Goal: Information Seeking & Learning: Learn about a topic

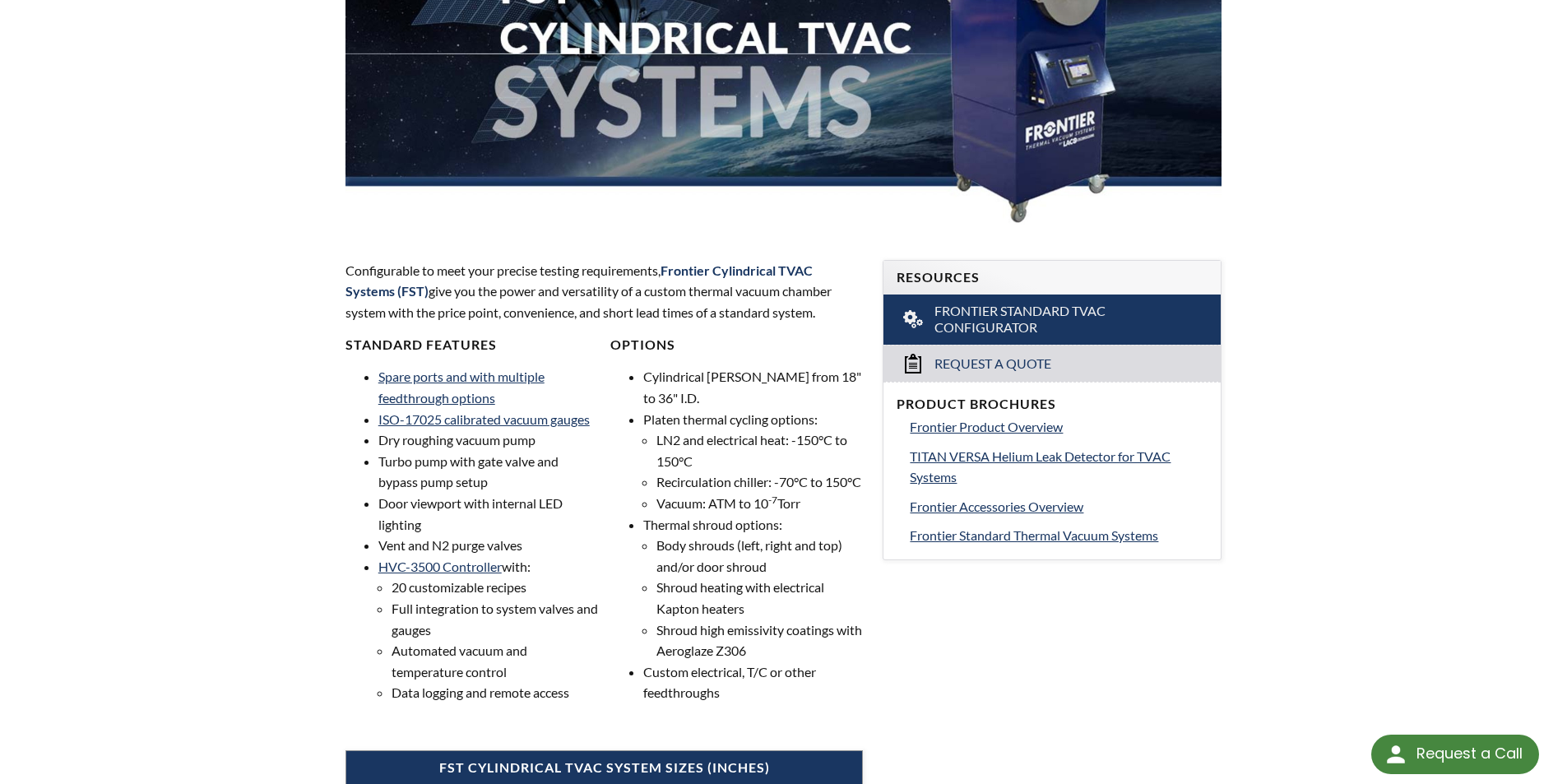
scroll to position [329, 0]
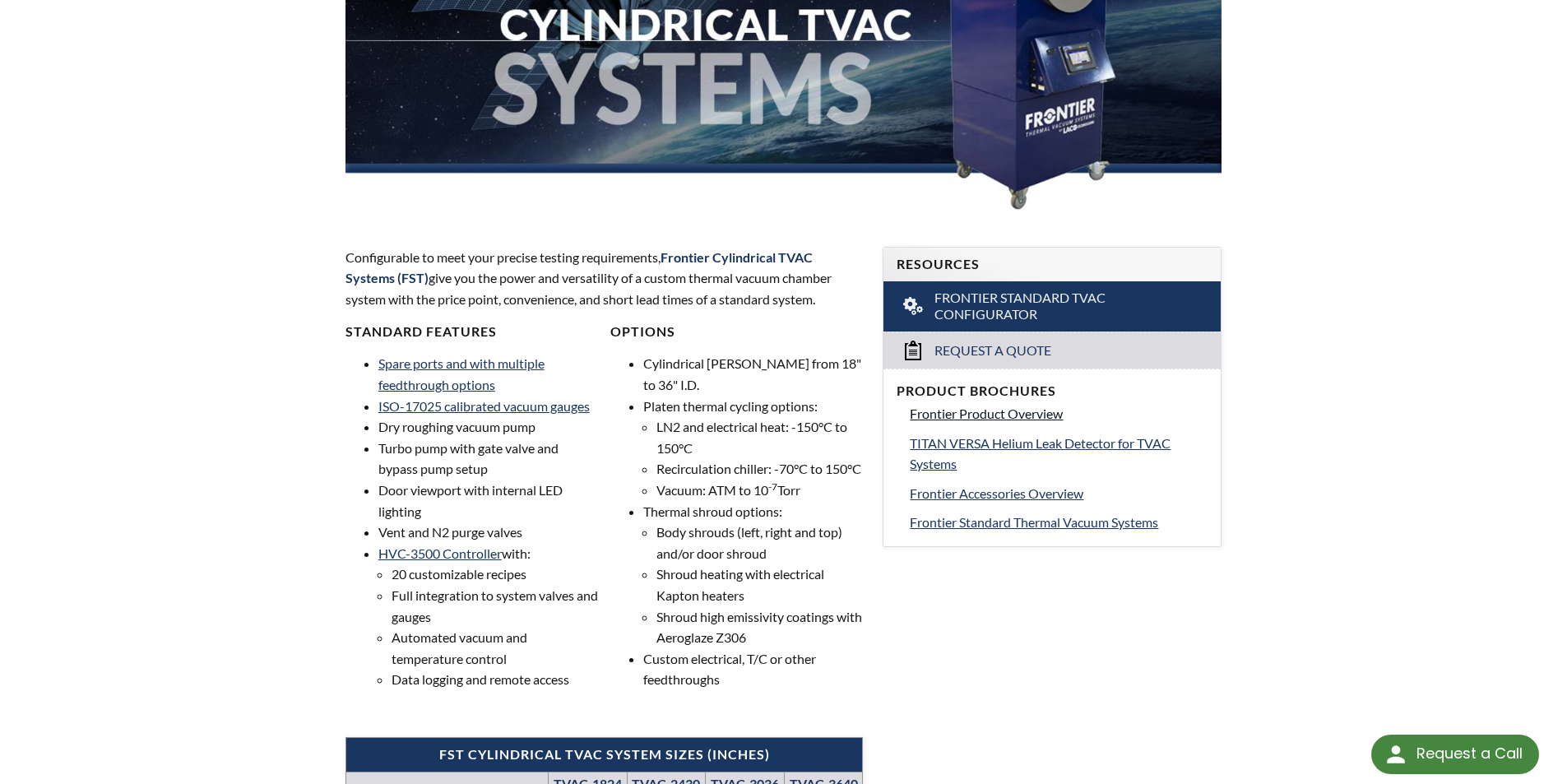
click at [1026, 408] on span "Frontier Product Overview" at bounding box center [986, 413] width 153 height 16
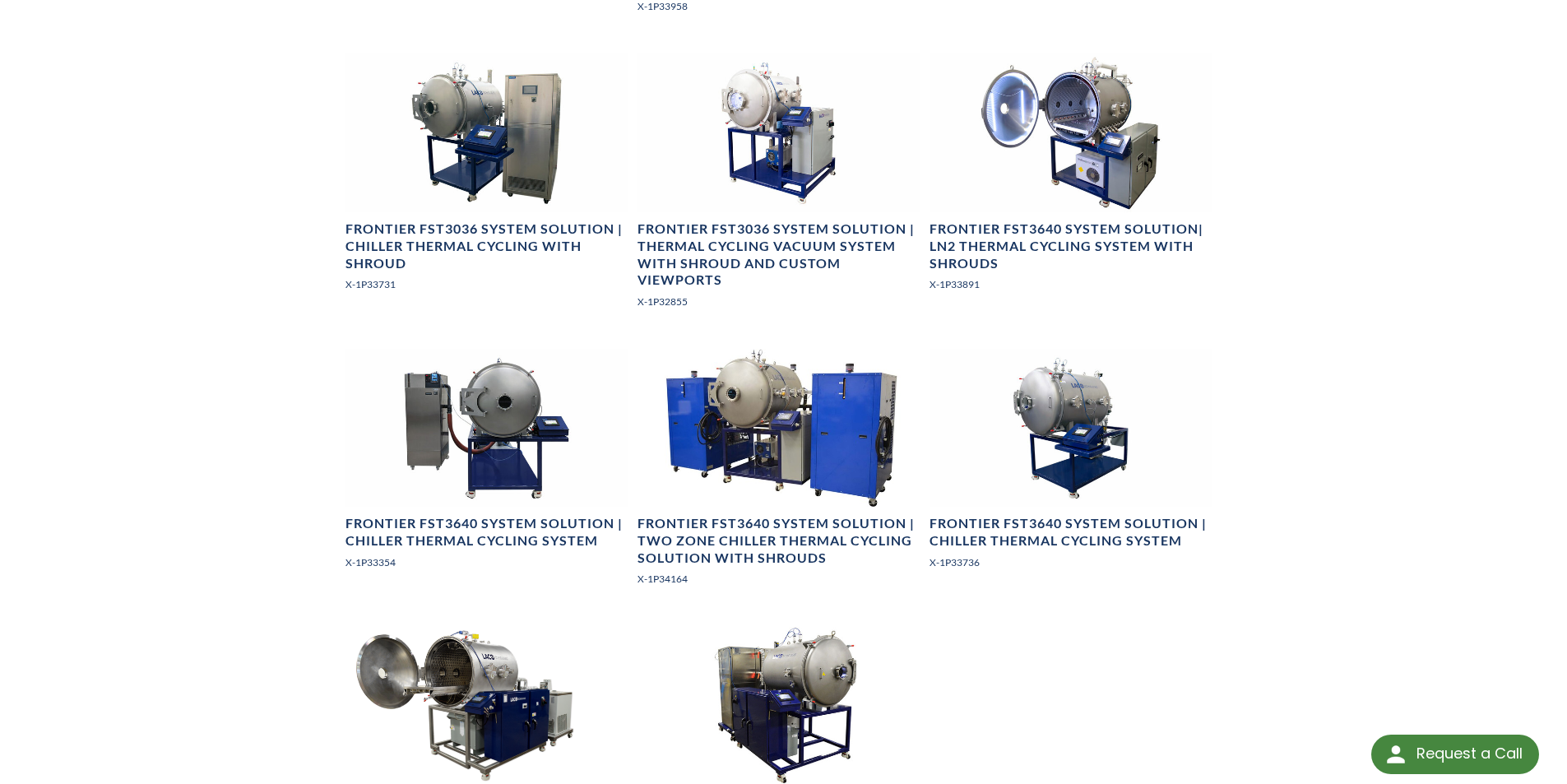
scroll to position [1644, 0]
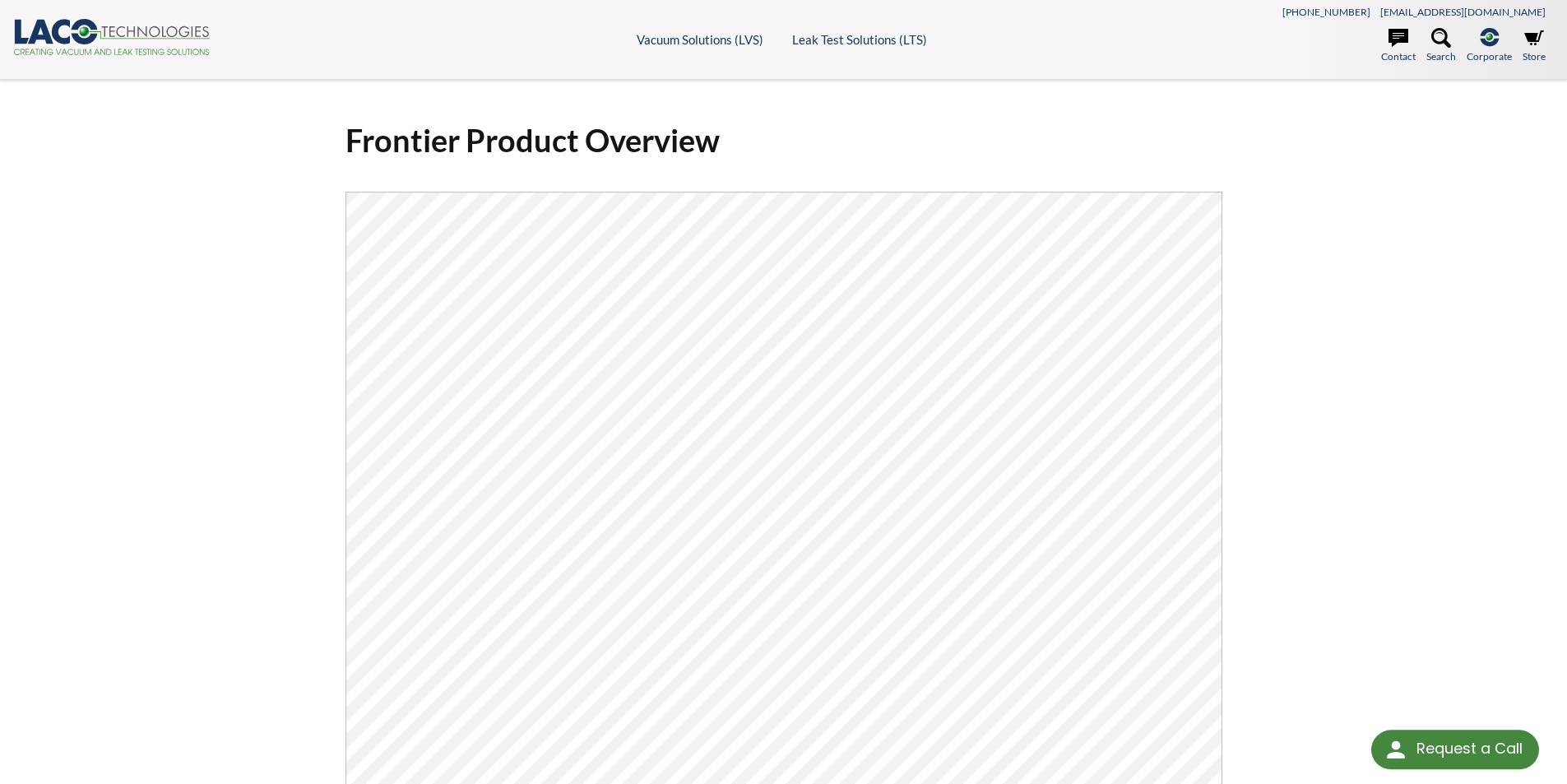
select select "Language Translate Widget"
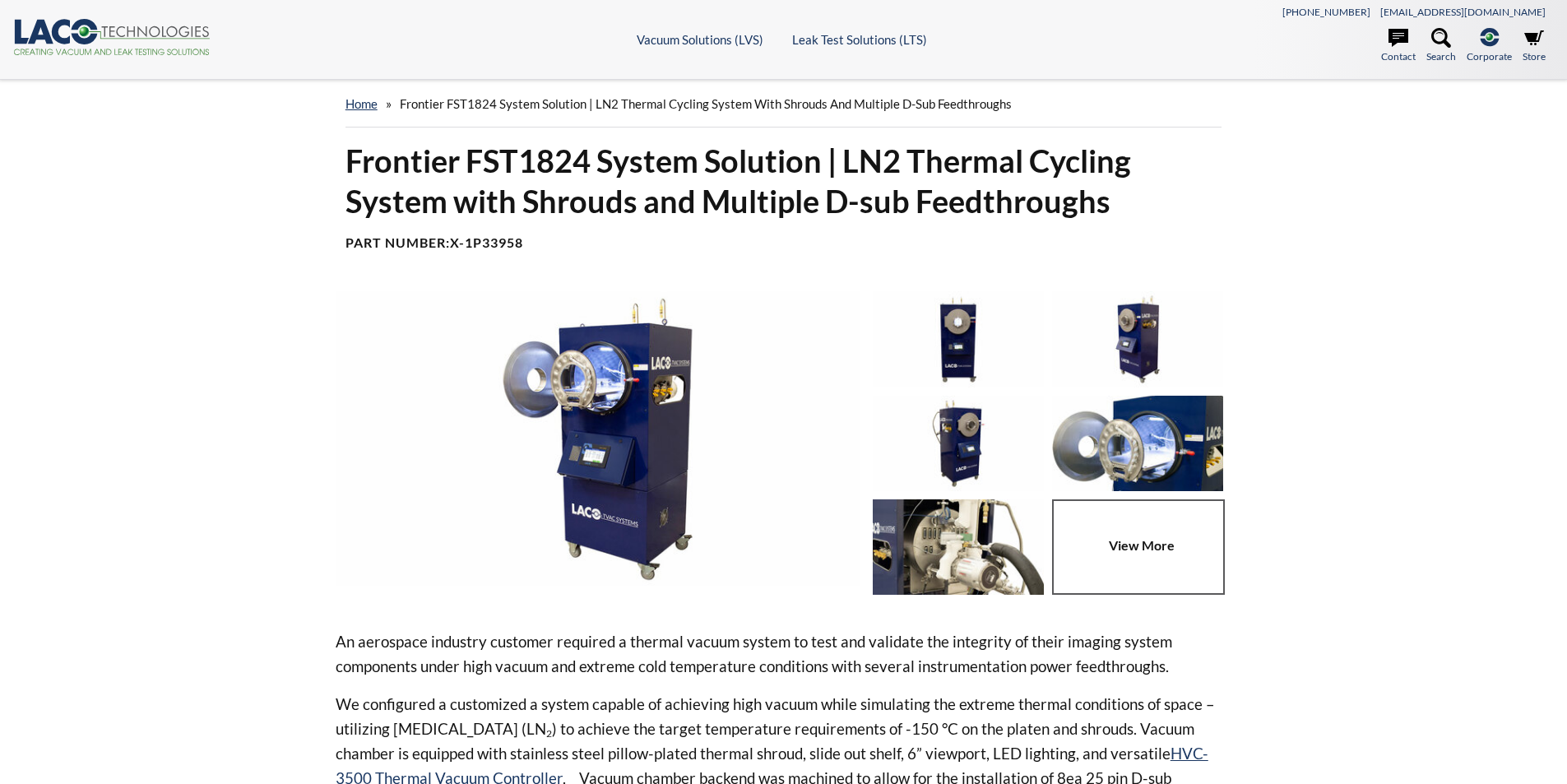
select select "Language Translate Widget"
